Goal: Task Accomplishment & Management: Manage account settings

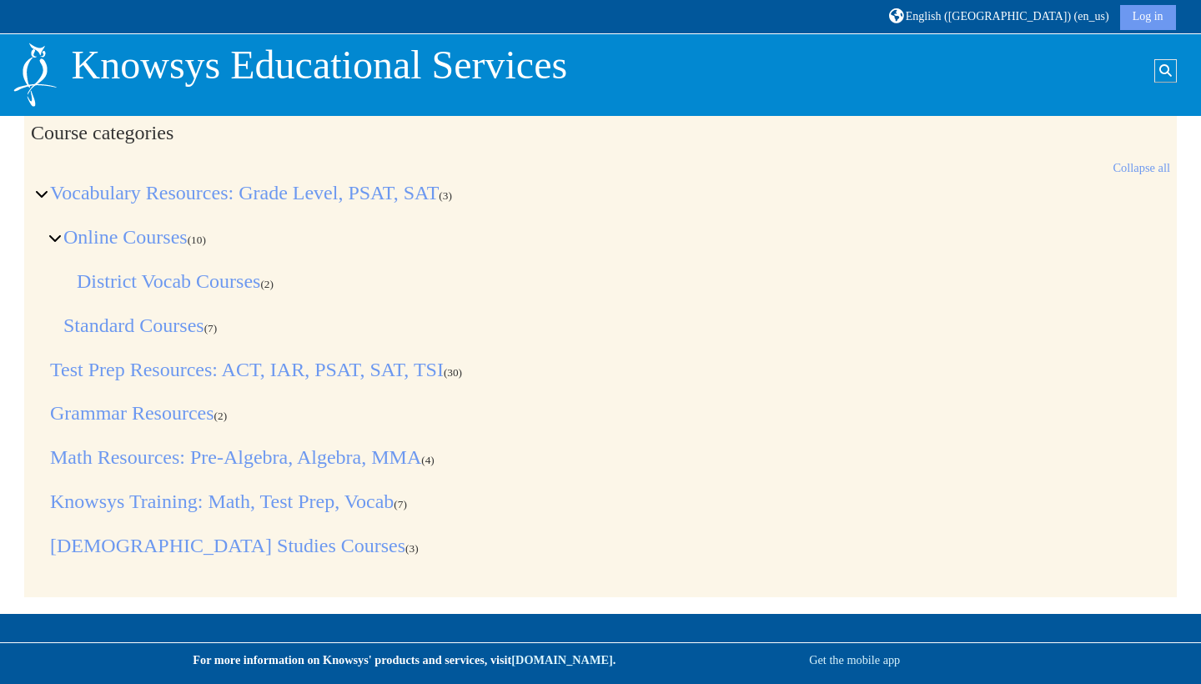
click at [1145, 8] on link "Log in" at bounding box center [1148, 17] width 56 height 25
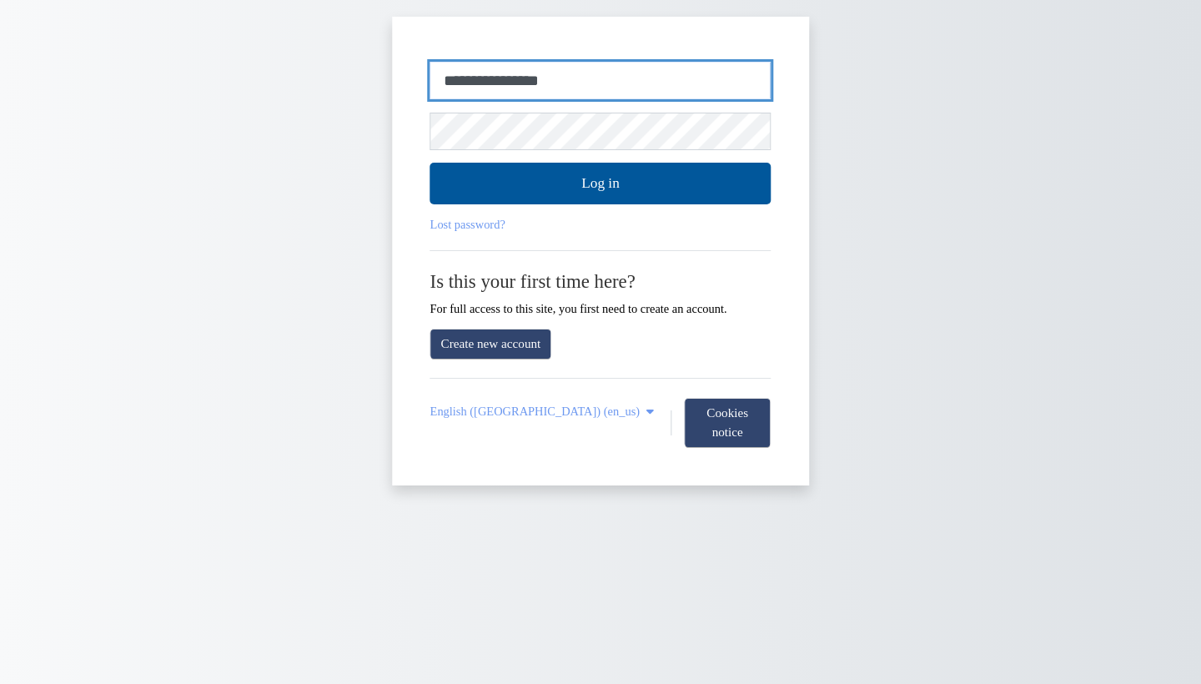
type input "**********"
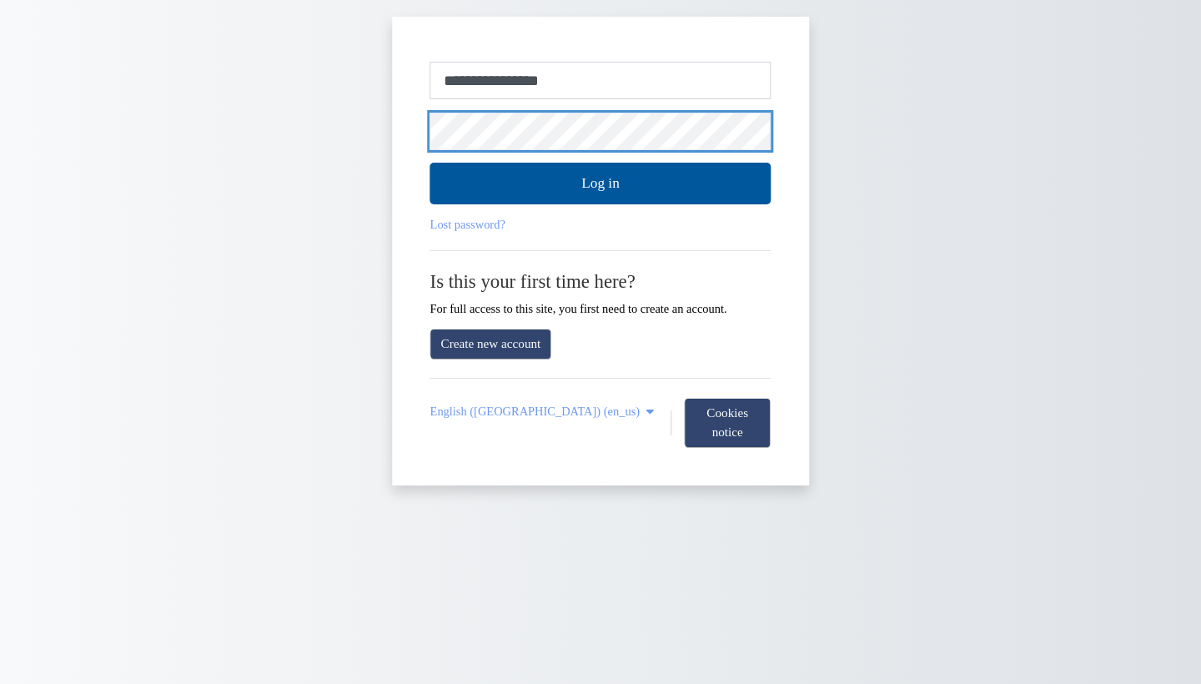
click at [600, 184] on button "Log in" at bounding box center [600, 184] width 341 height 42
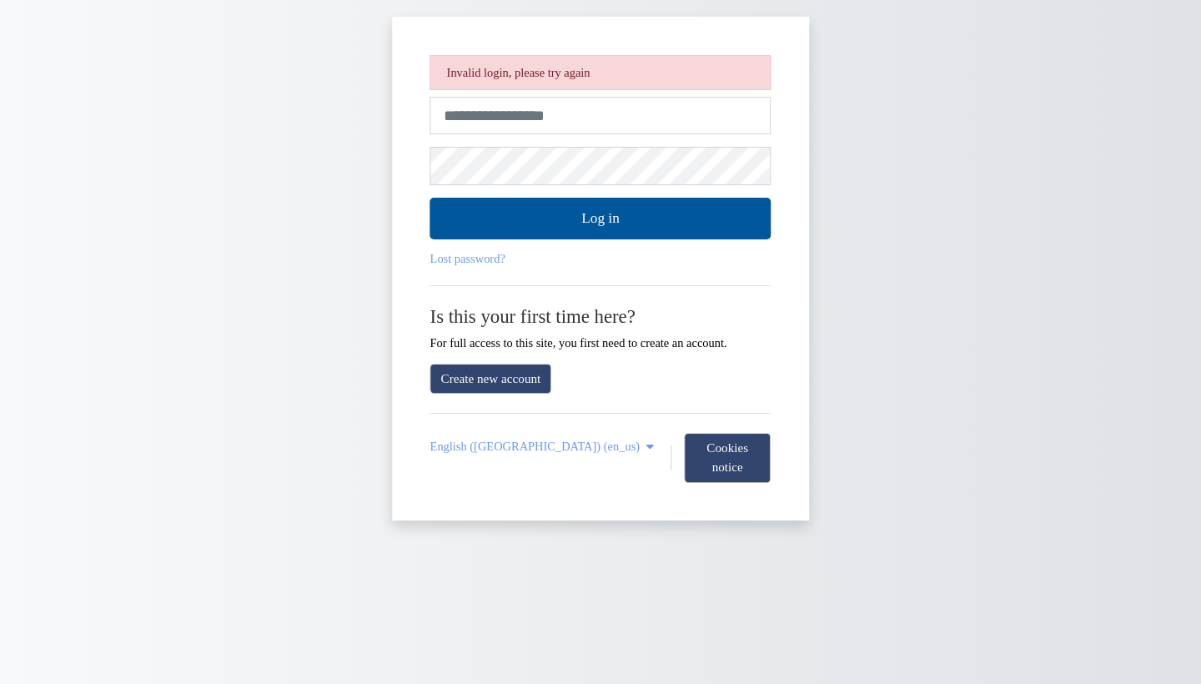
drag, startPoint x: 714, startPoint y: 213, endPoint x: 751, endPoint y: 330, distance: 122.4
